Goal: Task Accomplishment & Management: Manage account settings

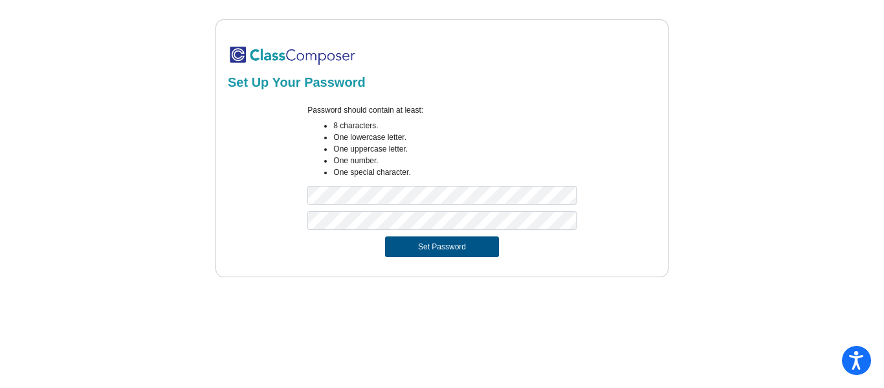
click at [421, 249] on button "Set Password" at bounding box center [442, 246] width 114 height 21
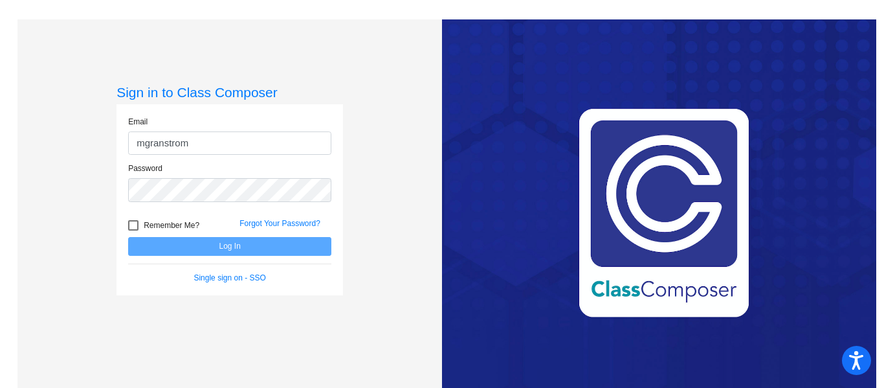
type input "mgranstrom"
click at [134, 226] on form "Email mgranstrom Password Remember Me? Forgot Your Password? Log In Single sign…" at bounding box center [229, 200] width 203 height 168
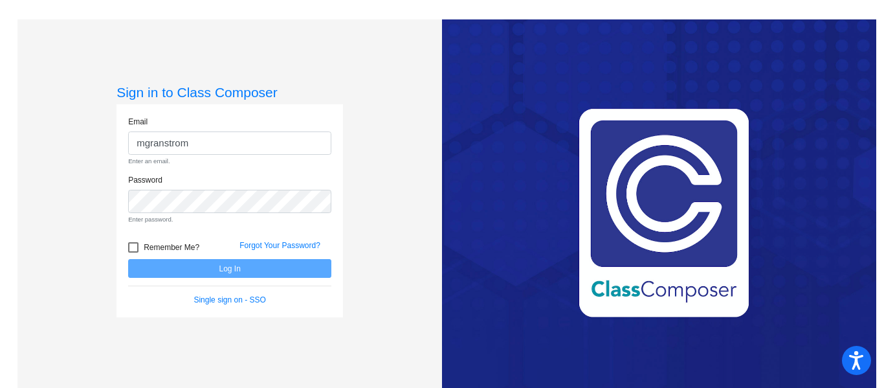
click at [135, 249] on div at bounding box center [133, 247] width 10 height 10
click at [133, 252] on input "Remember Me?" at bounding box center [133, 252] width 1 height 1
click at [129, 247] on div at bounding box center [133, 247] width 10 height 10
click at [133, 252] on input "Remember Me?" at bounding box center [133, 252] width 1 height 1
checkbox input "false"
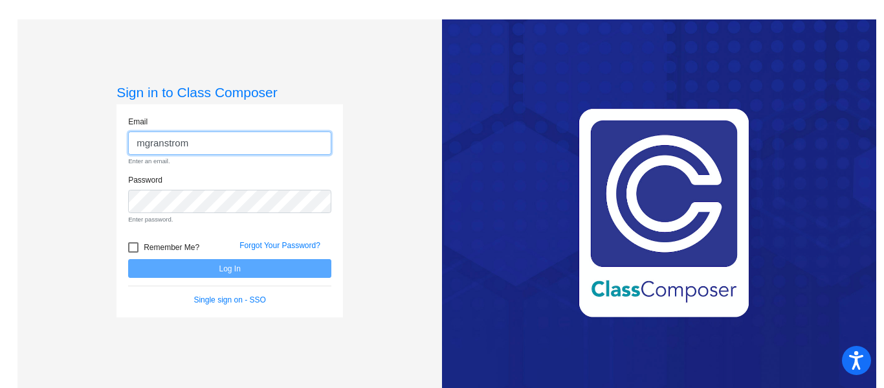
click at [157, 135] on input "mgranstrom" at bounding box center [229, 143] width 203 height 24
click at [239, 282] on form "Email mgranstrom Enter an email. Password Enter password. Remember Me? Forgot Y…" at bounding box center [229, 211] width 203 height 190
click at [217, 146] on input "mgranstrom" at bounding box center [229, 143] width 203 height 24
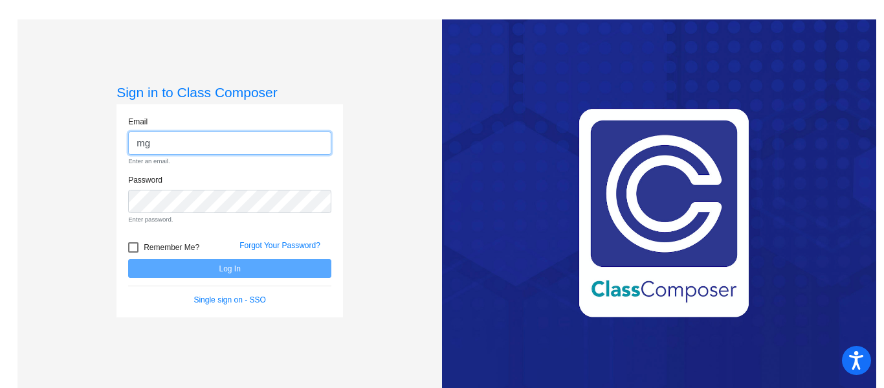
type input "m"
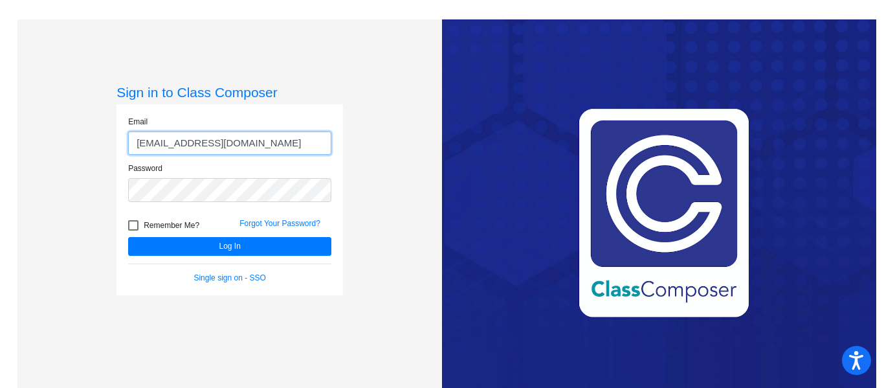
type input "[EMAIL_ADDRESS][DOMAIN_NAME]"
click at [128, 237] on button "Log In" at bounding box center [229, 246] width 203 height 19
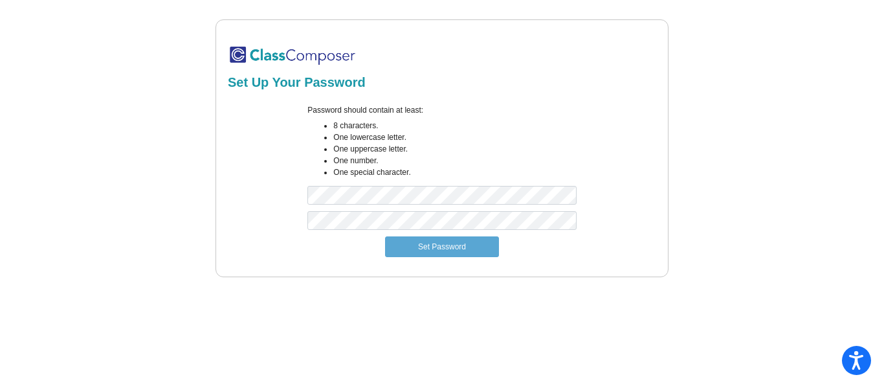
click at [336, 235] on div at bounding box center [442, 223] width 288 height 25
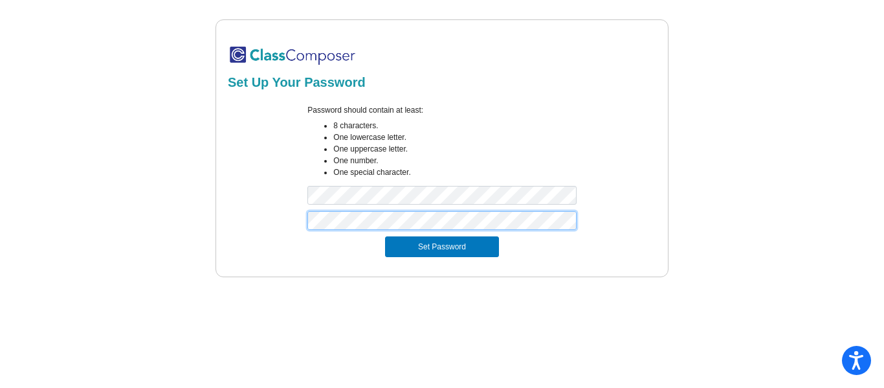
click at [385, 236] on button "Set Password" at bounding box center [442, 246] width 114 height 21
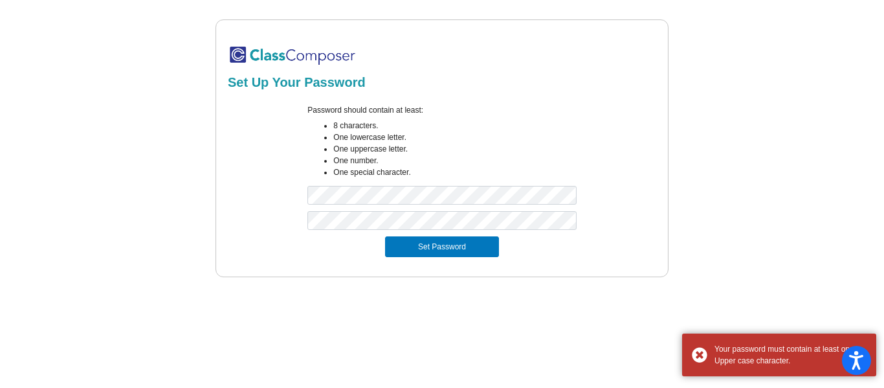
click at [487, 266] on div "Set Up Your Password Password should contain at least: 8 characters. One lowerc…" at bounding box center [441, 148] width 453 height 258
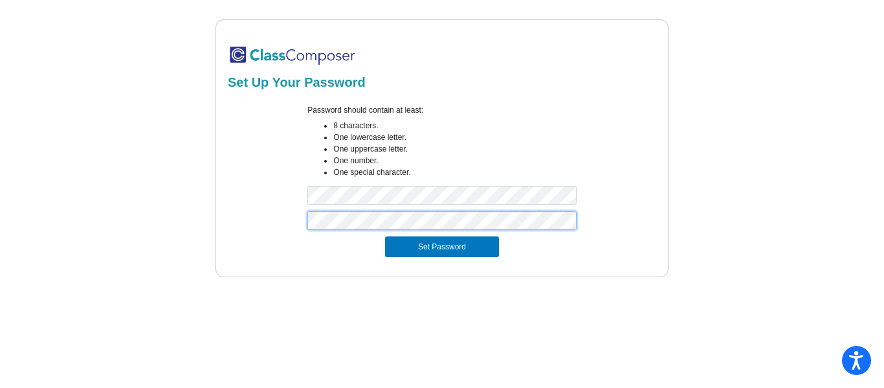
click at [385, 236] on button "Set Password" at bounding box center [442, 246] width 114 height 21
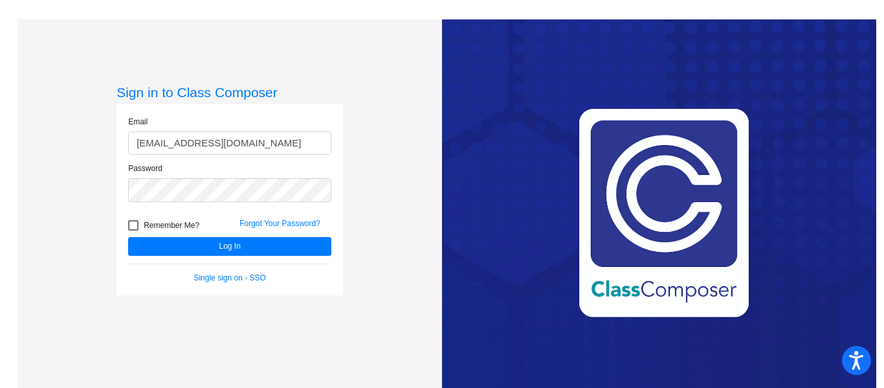
type input "[EMAIL_ADDRESS][DOMAIN_NAME]"
click at [166, 236] on div "Remember Me?" at bounding box center [173, 226] width 111 height 19
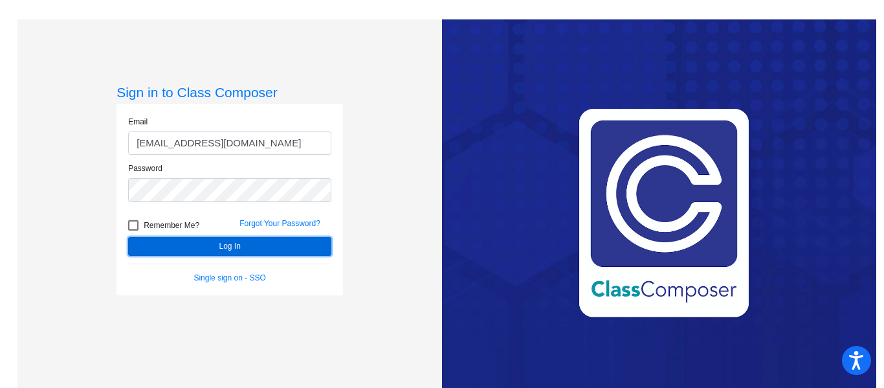
click at [171, 242] on button "Log In" at bounding box center [229, 246] width 203 height 19
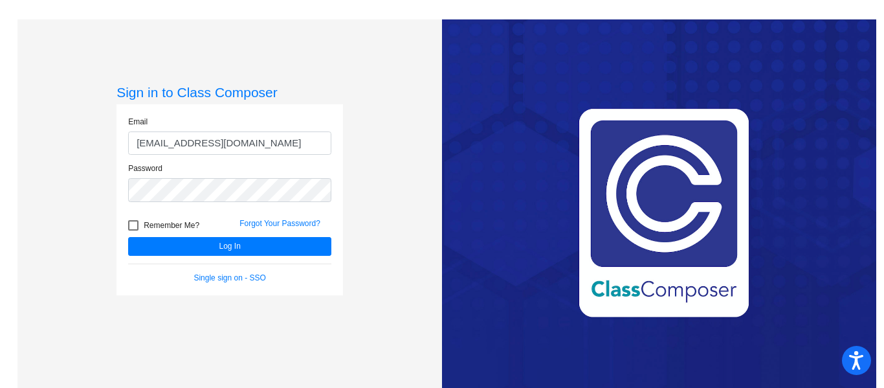
click at [131, 224] on div at bounding box center [133, 225] width 10 height 10
click at [133, 230] on input "Remember Me?" at bounding box center [133, 230] width 1 height 1
checkbox input "true"
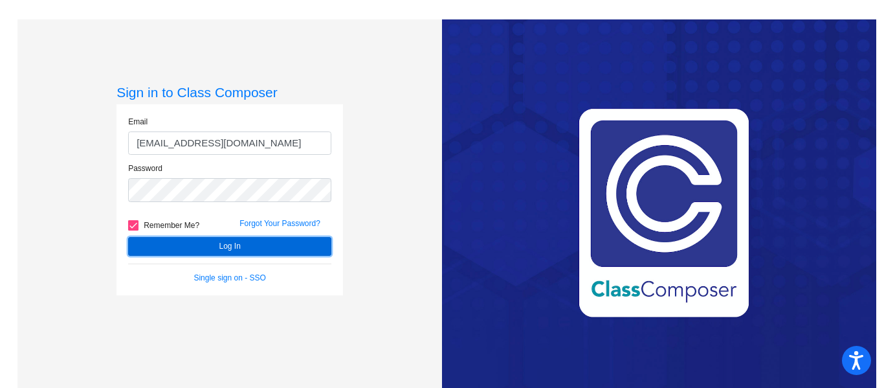
click at [166, 244] on button "Log In" at bounding box center [229, 246] width 203 height 19
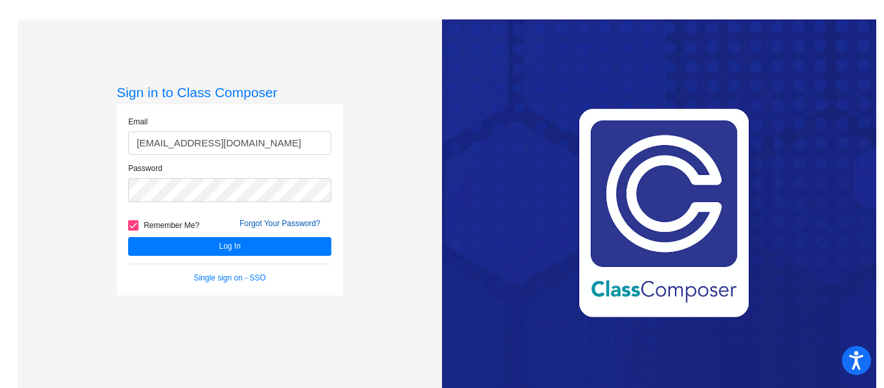
click at [285, 225] on link "Forgot Your Password?" at bounding box center [279, 223] width 81 height 9
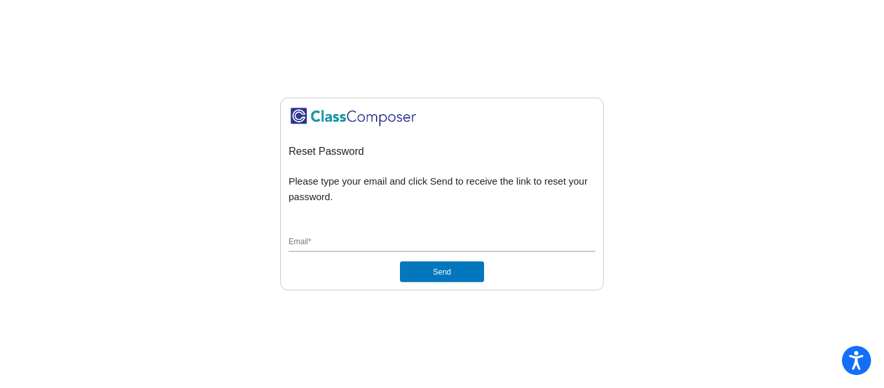
click at [353, 246] on input "Email *" at bounding box center [442, 243] width 307 height 12
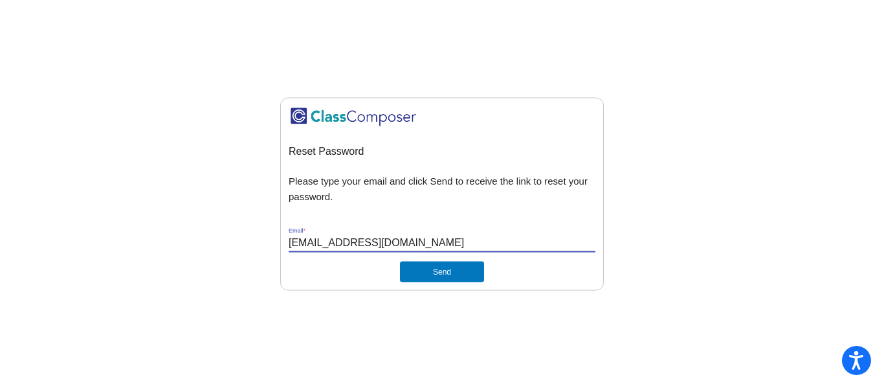
click at [400, 261] on button "Send" at bounding box center [442, 271] width 84 height 21
click at [422, 270] on button "Send" at bounding box center [442, 271] width 84 height 21
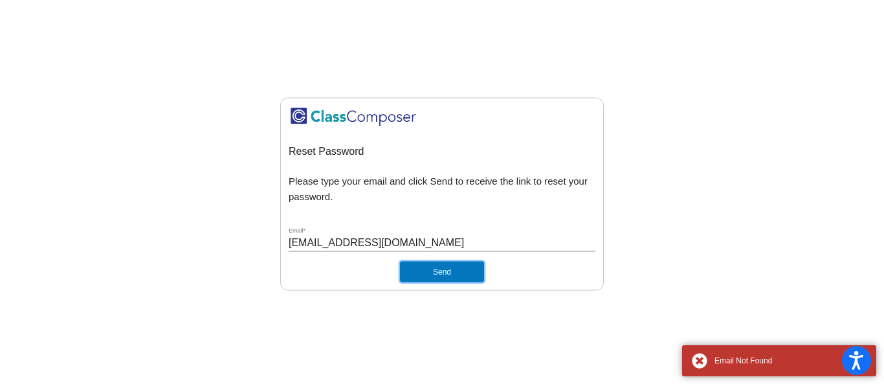
click at [422, 270] on button "Send" at bounding box center [442, 271] width 84 height 21
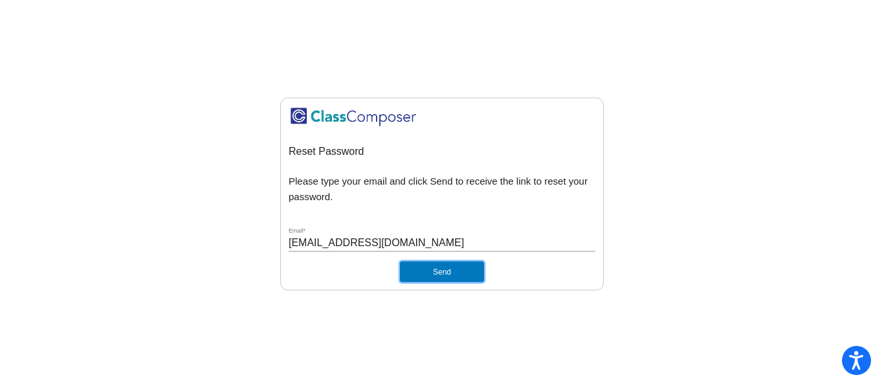
click at [439, 272] on button "Send" at bounding box center [442, 271] width 84 height 21
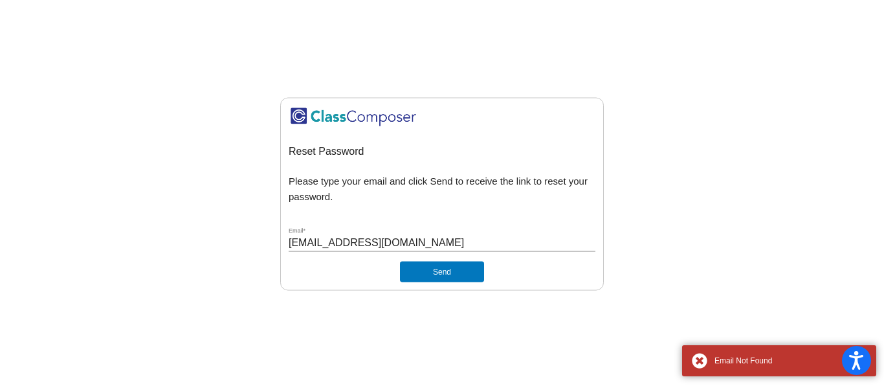
click at [419, 238] on input "mgranstrom@icloud.com" at bounding box center [442, 243] width 307 height 12
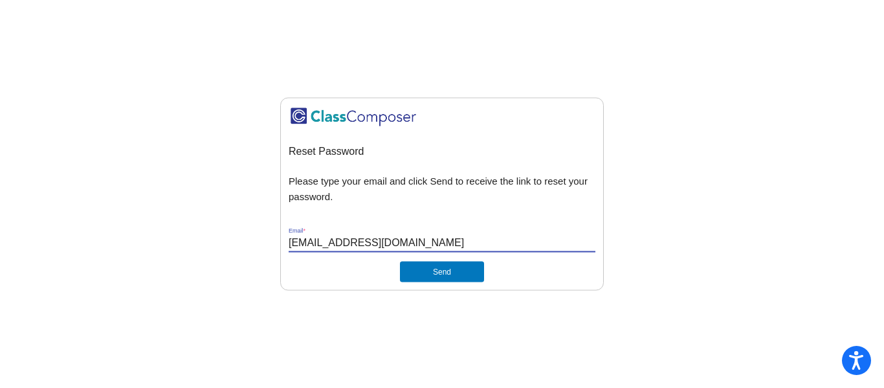
type input "[EMAIL_ADDRESS][DOMAIN_NAME]"
click at [400, 261] on button "Send" at bounding box center [442, 271] width 84 height 21
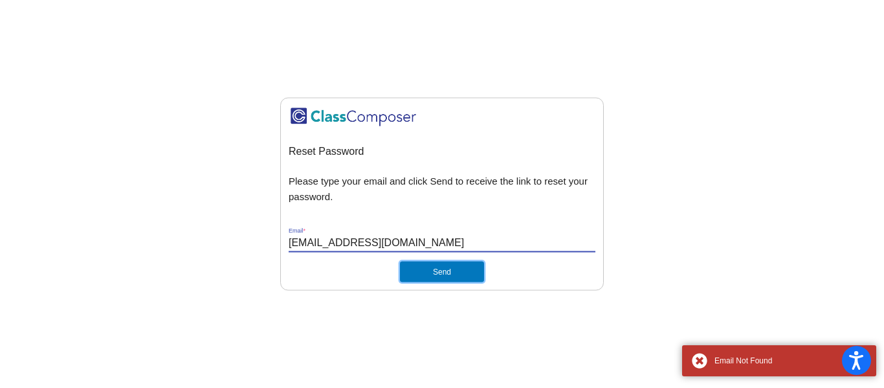
click at [426, 265] on button "Send" at bounding box center [442, 271] width 84 height 21
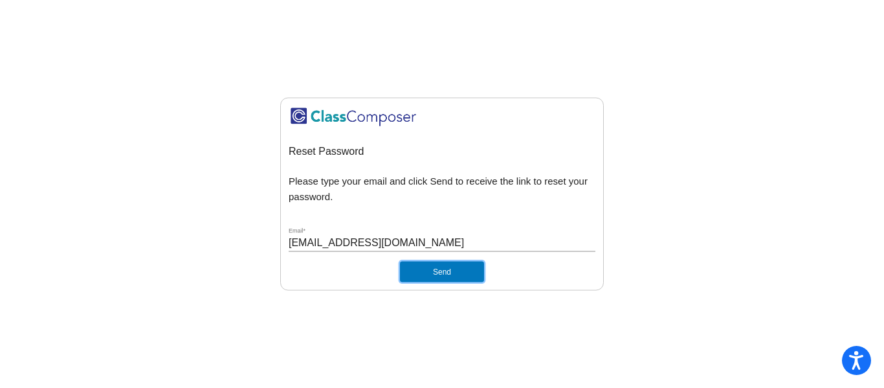
click at [425, 270] on button "Send" at bounding box center [442, 271] width 84 height 21
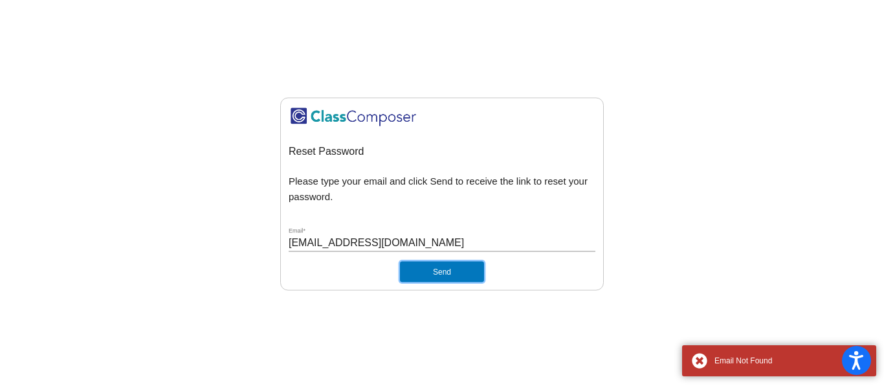
click at [425, 270] on button "Send" at bounding box center [442, 271] width 84 height 21
